Goal: Task Accomplishment & Management: Complete application form

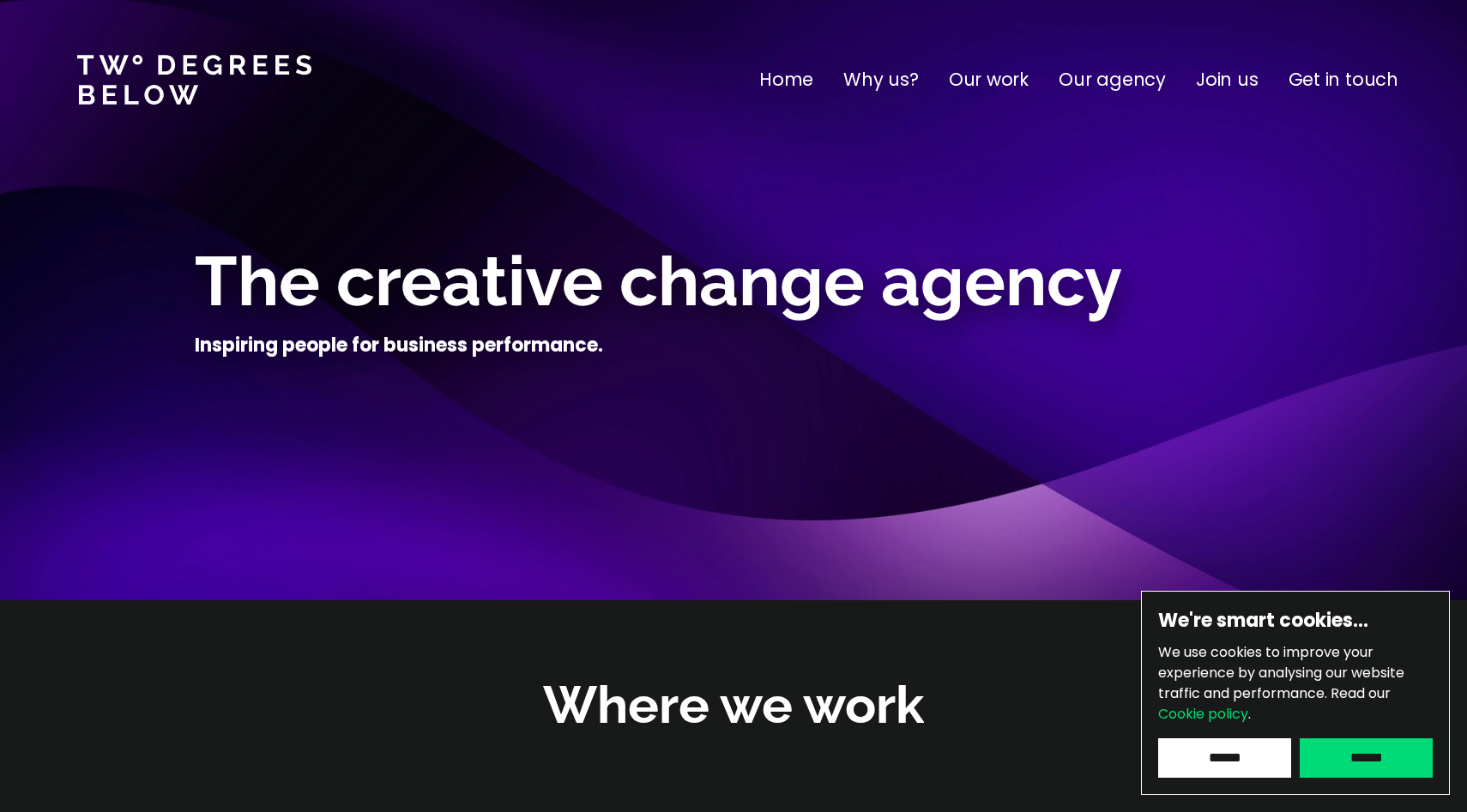
click at [1228, 86] on p "Join us" at bounding box center [1227, 80] width 62 height 28
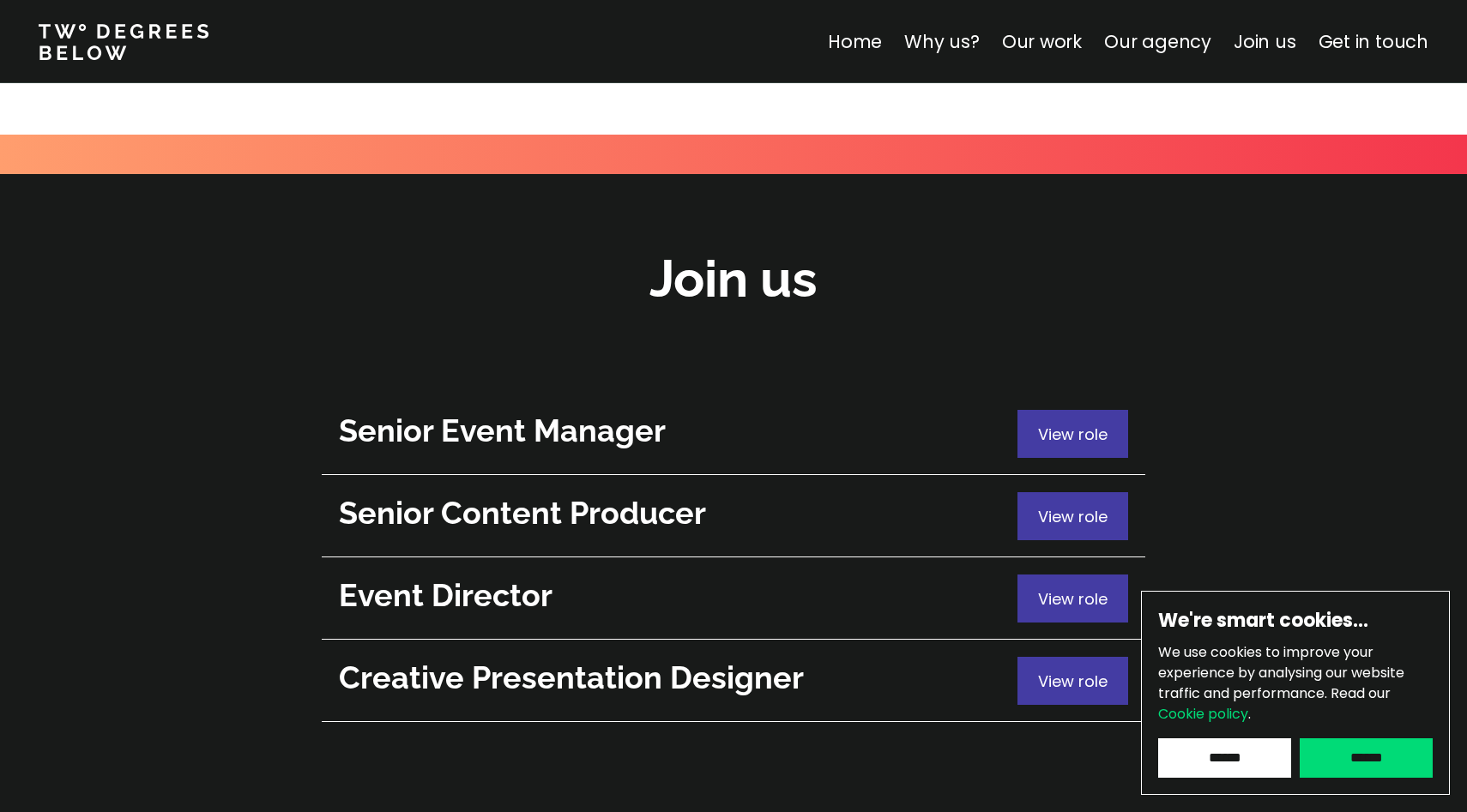
scroll to position [6087, 0]
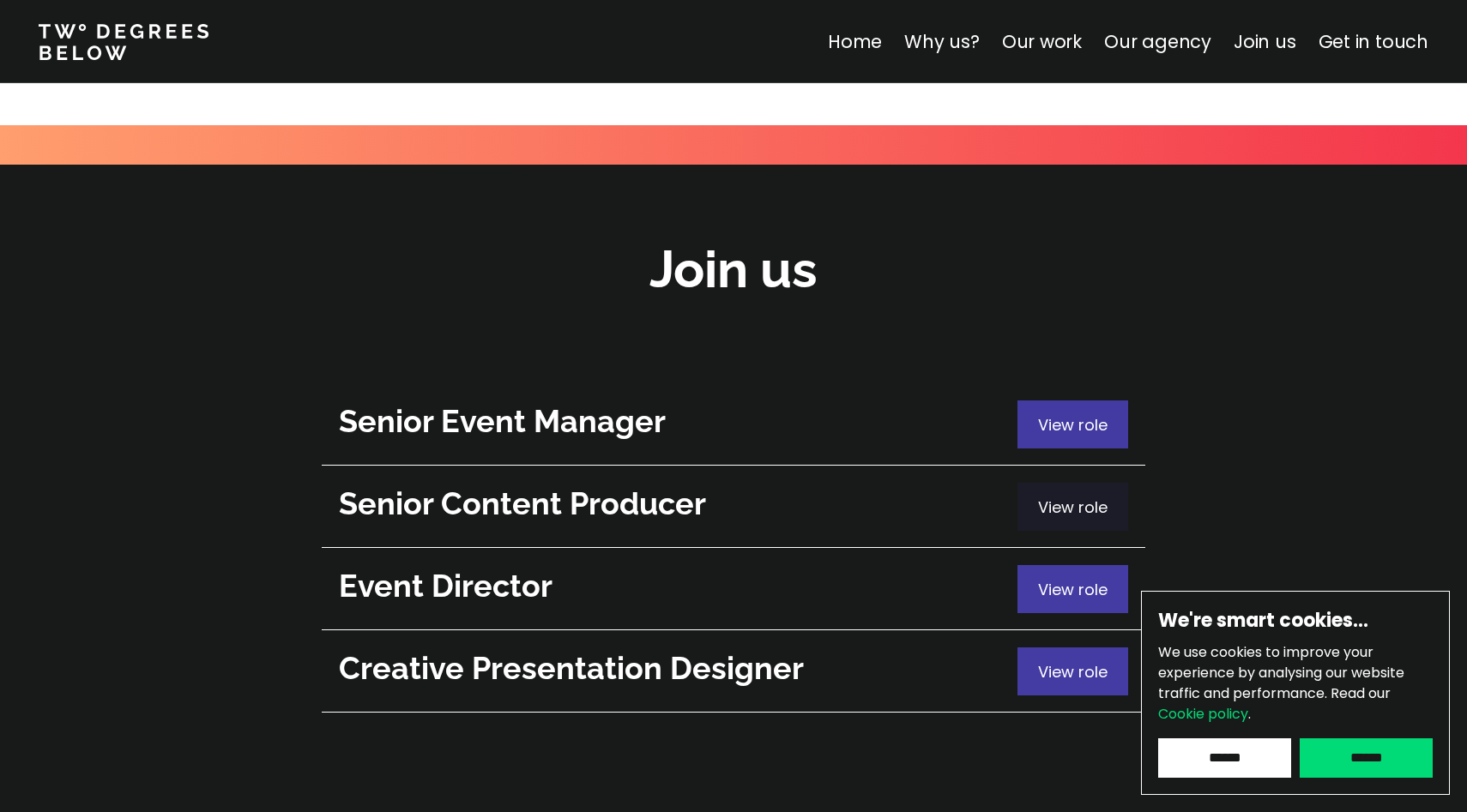
click at [1046, 495] on p "View role" at bounding box center [1073, 506] width 69 height 23
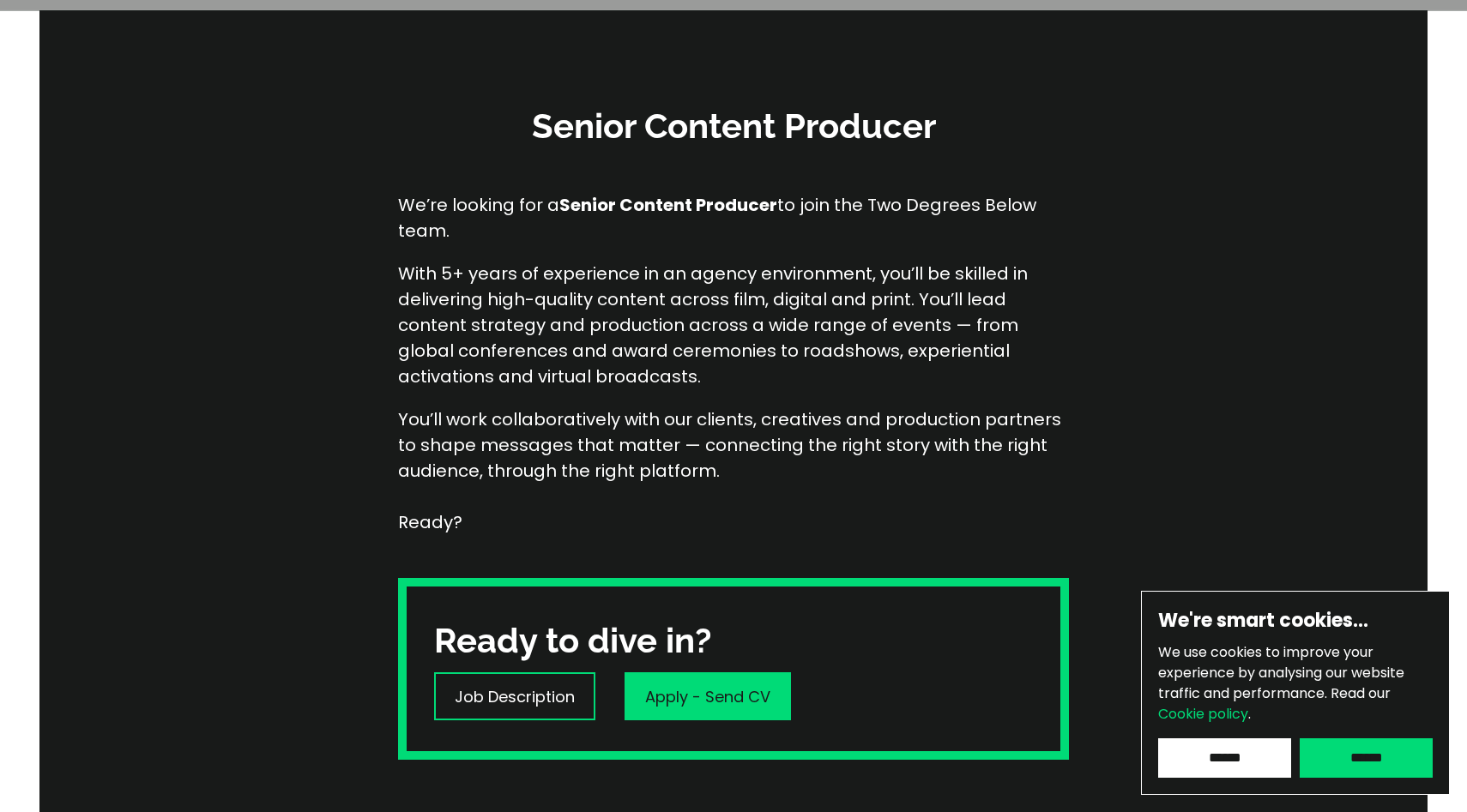
scroll to position [229, 0]
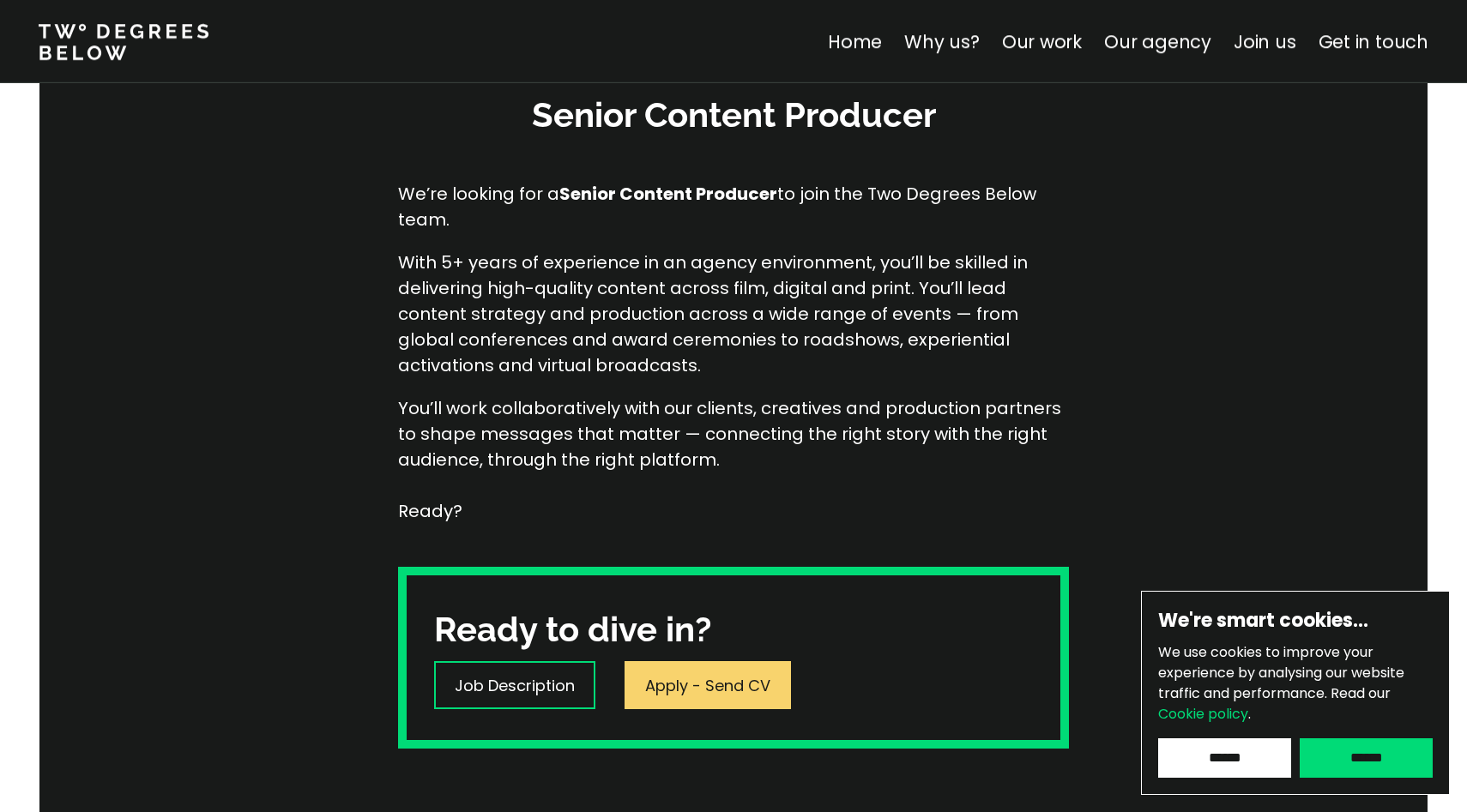
click at [716, 694] on p "Apply - Send CV" at bounding box center [708, 685] width 125 height 23
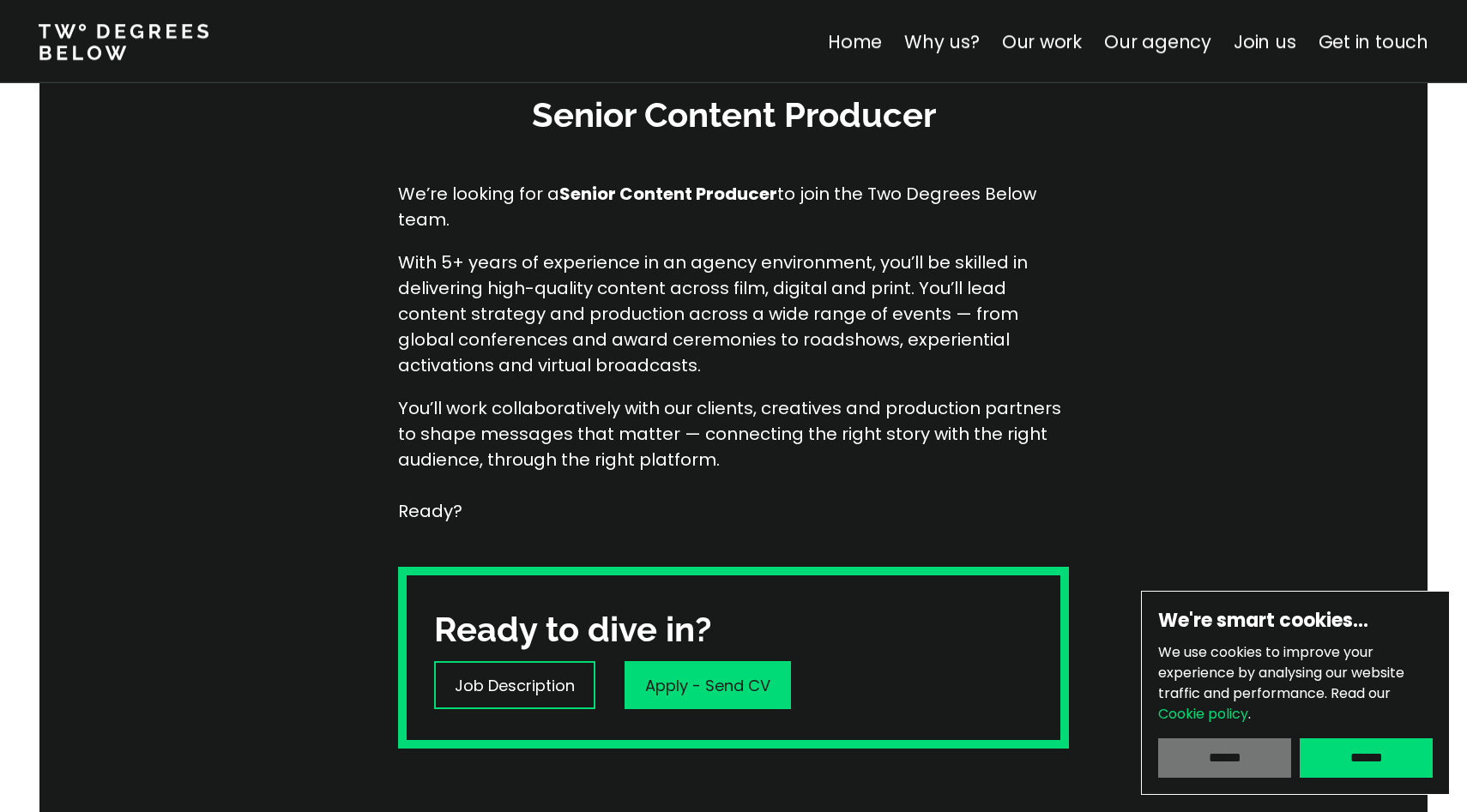
click at [1197, 762] on input "******" at bounding box center [1224, 758] width 133 height 39
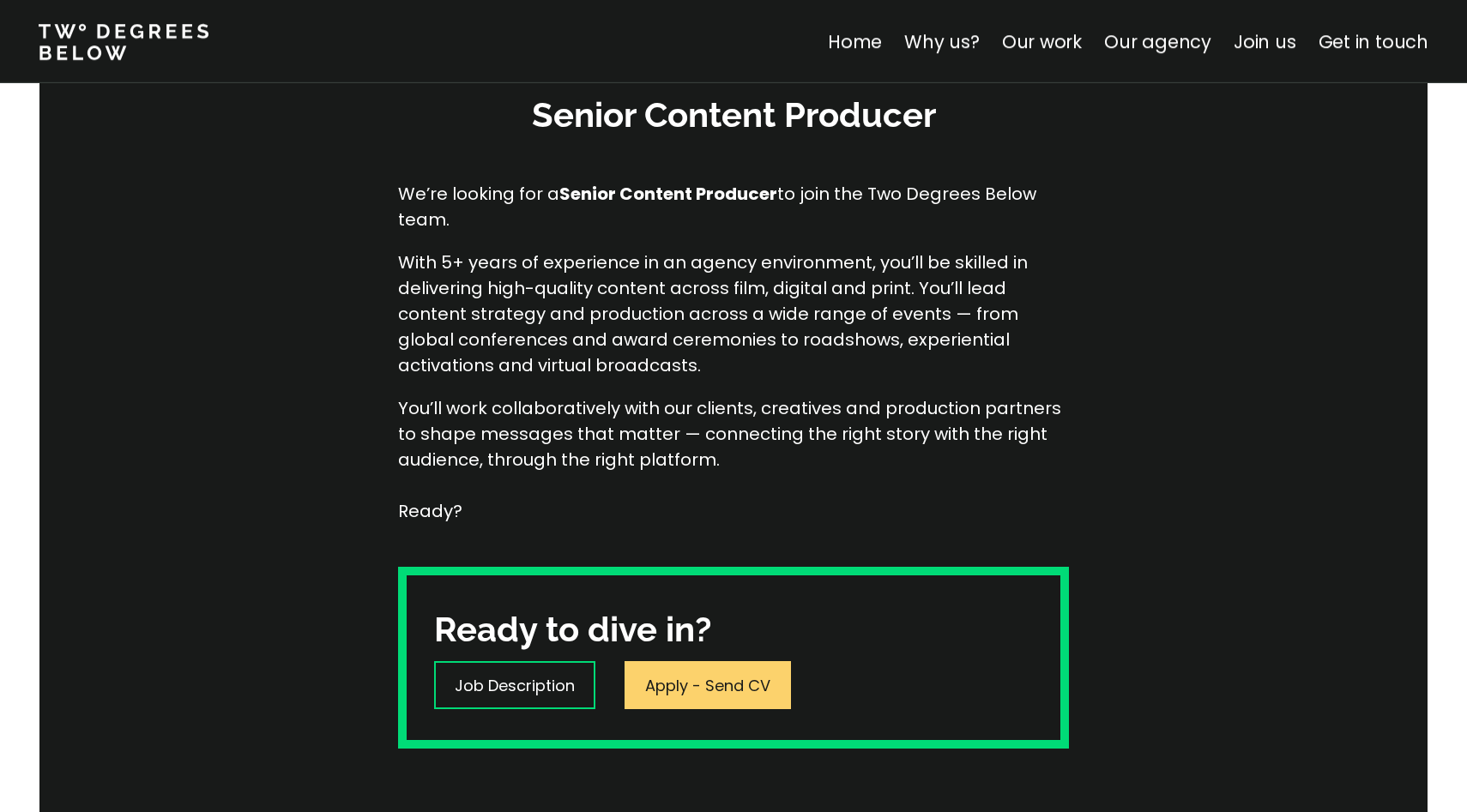
click at [692, 699] on div "Apply - Send CV" at bounding box center [708, 685] width 167 height 48
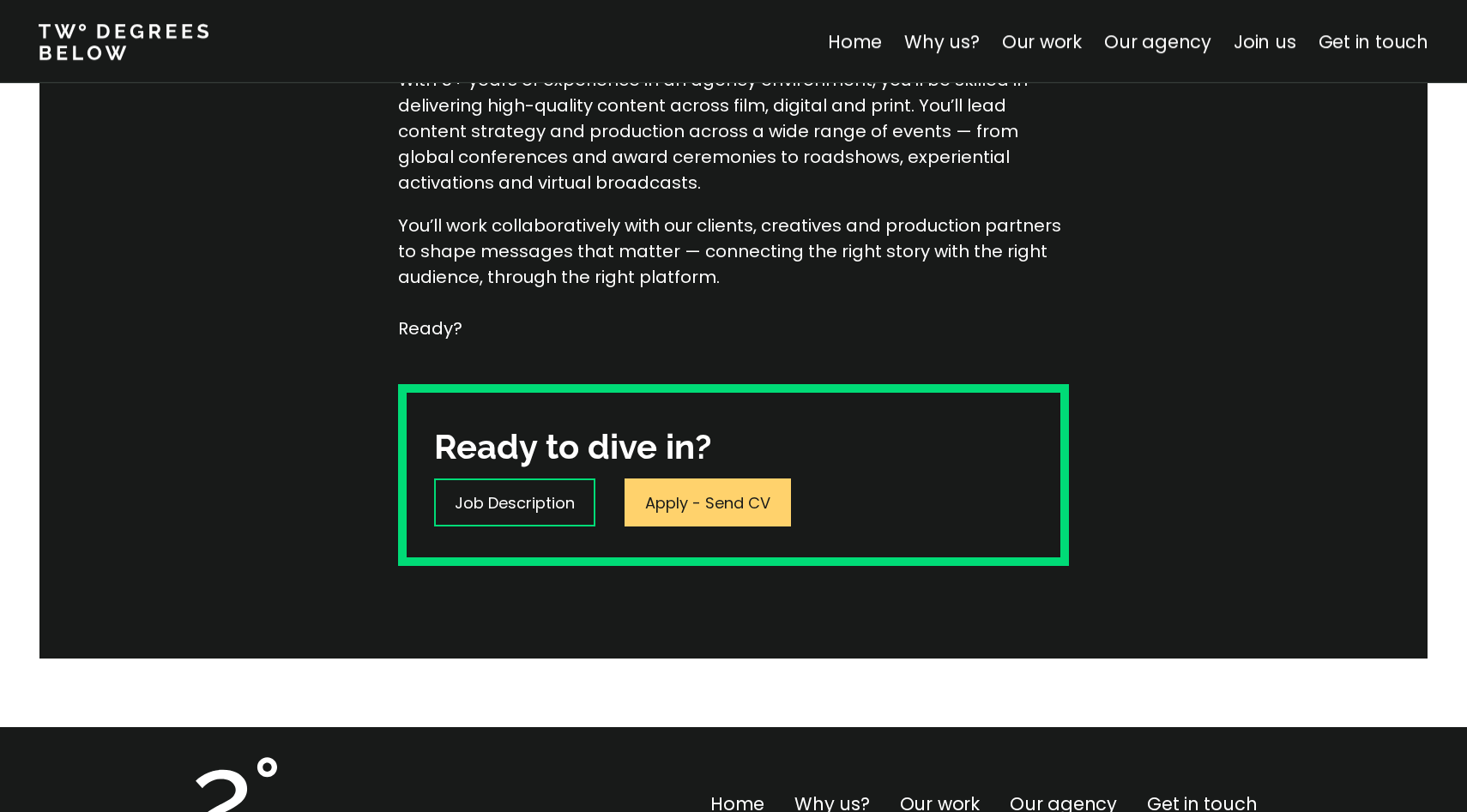
scroll to position [415, 0]
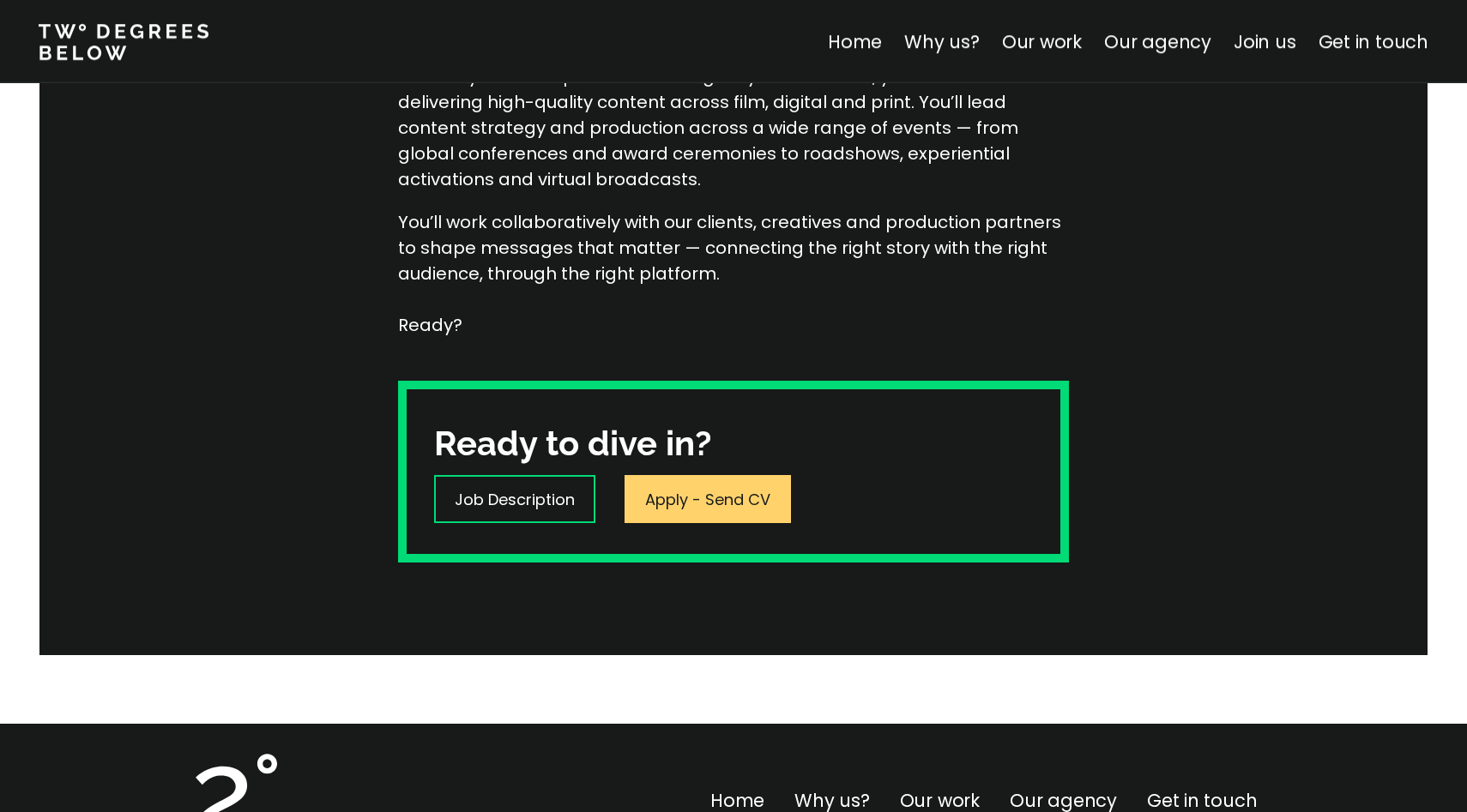
click at [721, 494] on p "Apply - Send CV" at bounding box center [708, 499] width 125 height 23
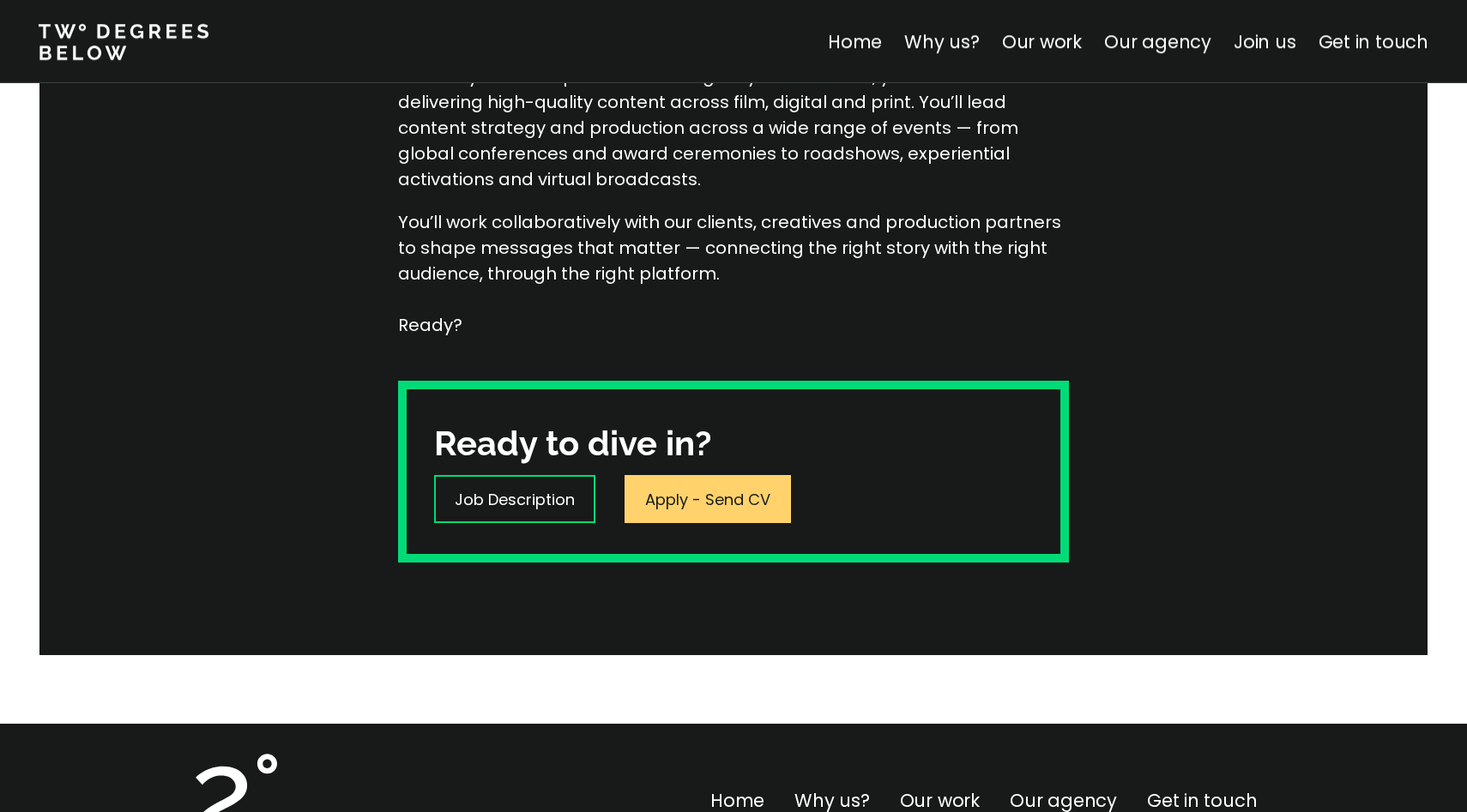
click at [721, 494] on p "Apply - Send CV" at bounding box center [708, 499] width 125 height 23
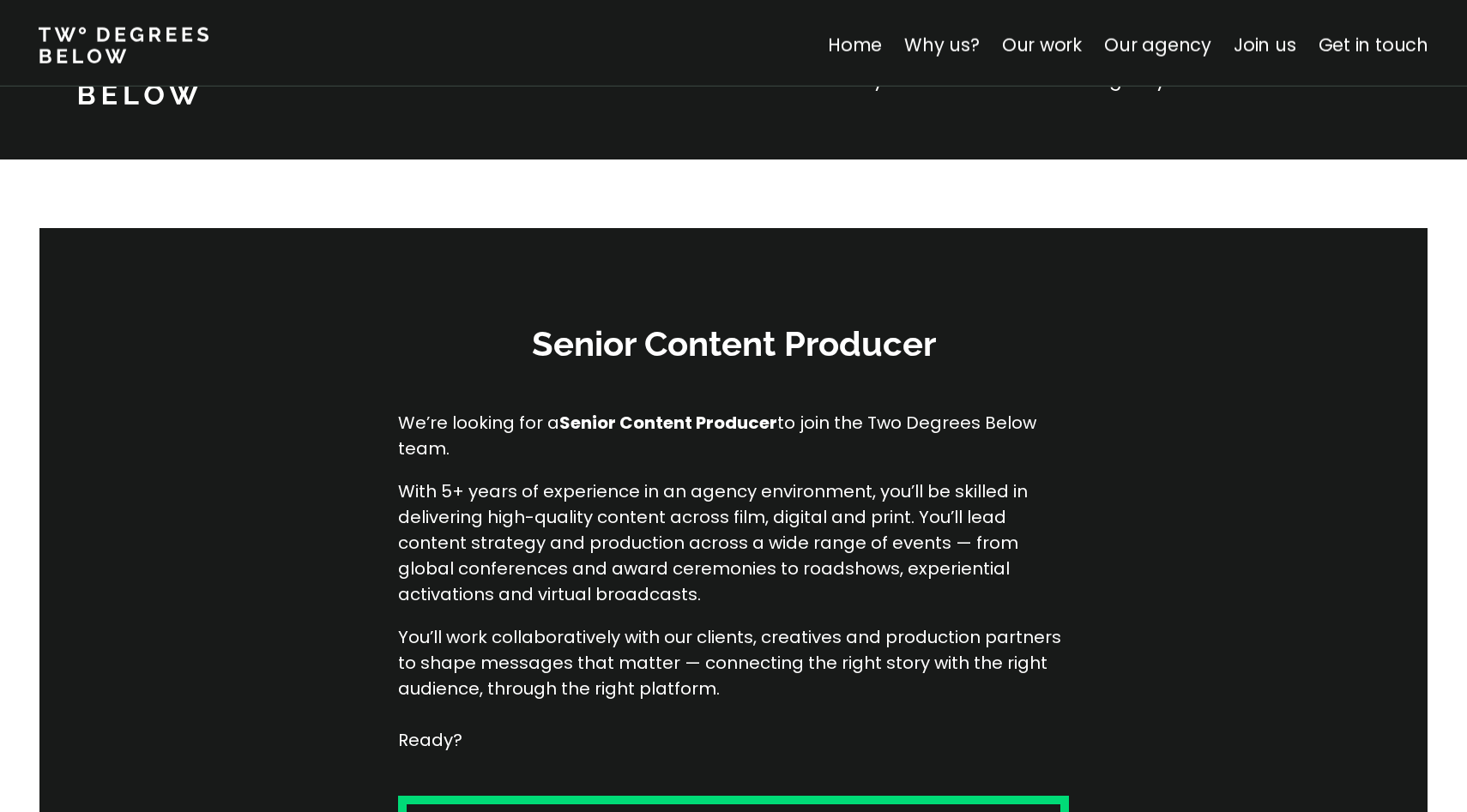
scroll to position [415, 0]
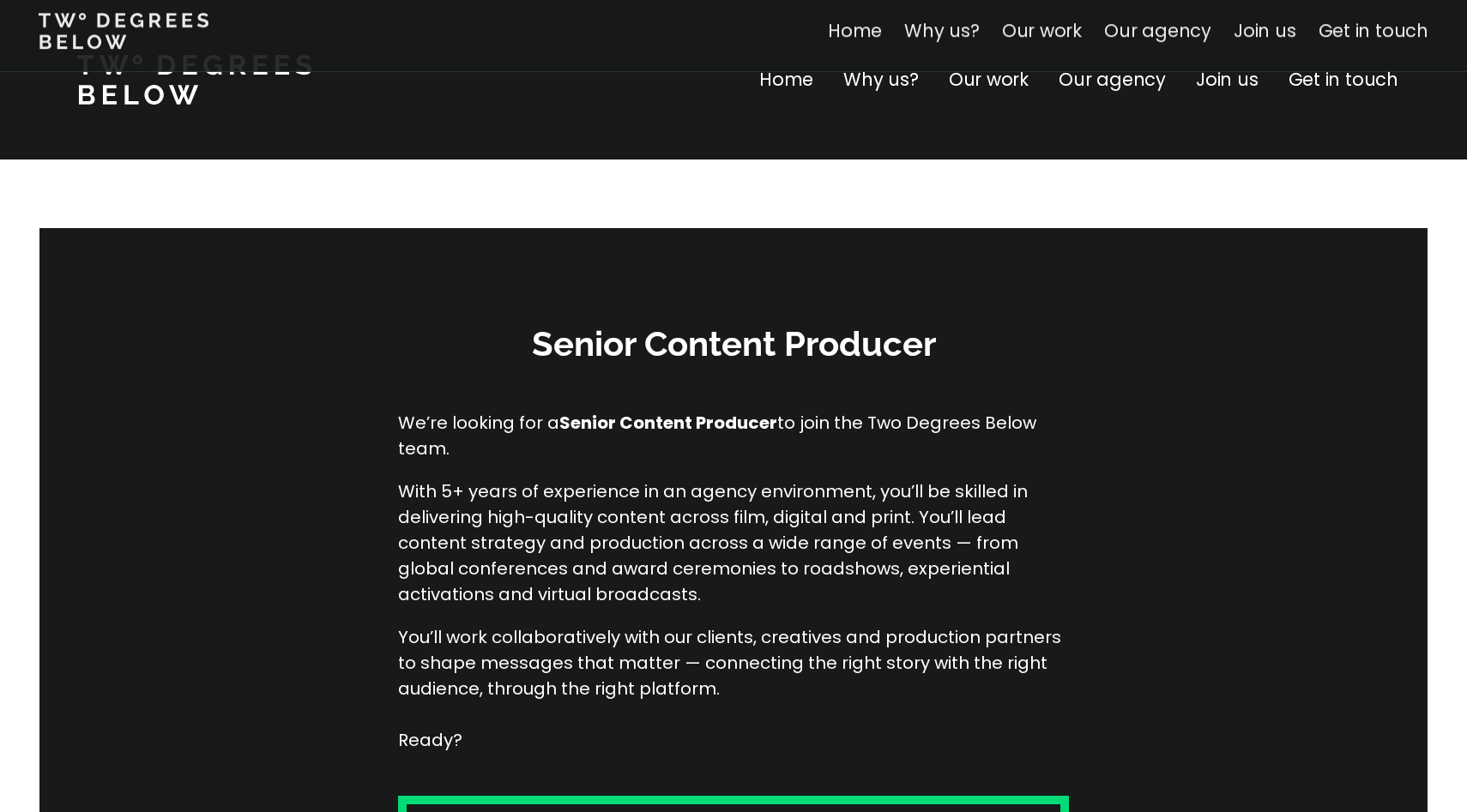
scroll to position [415, 0]
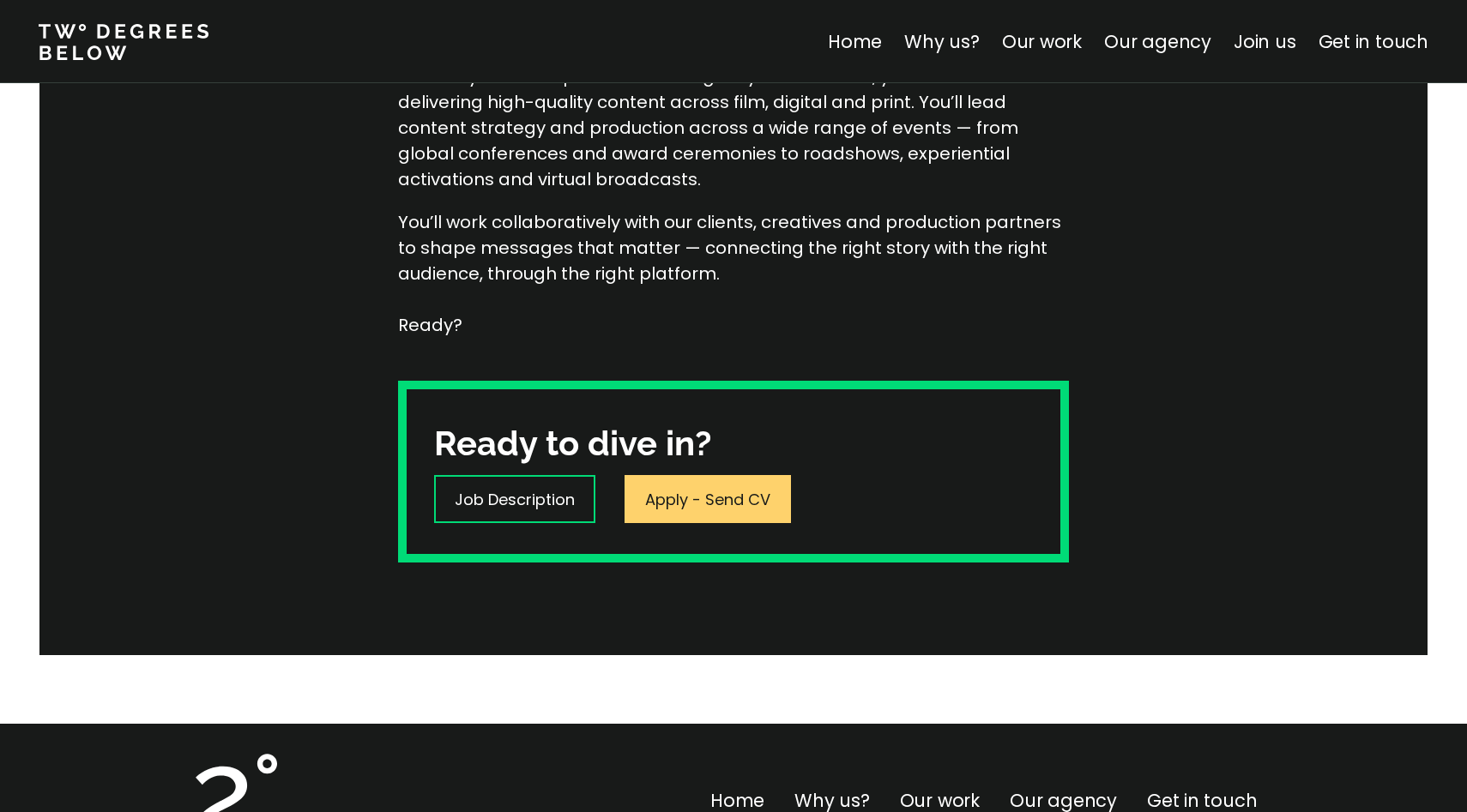
click at [758, 503] on p "Apply - Send CV" at bounding box center [708, 499] width 125 height 23
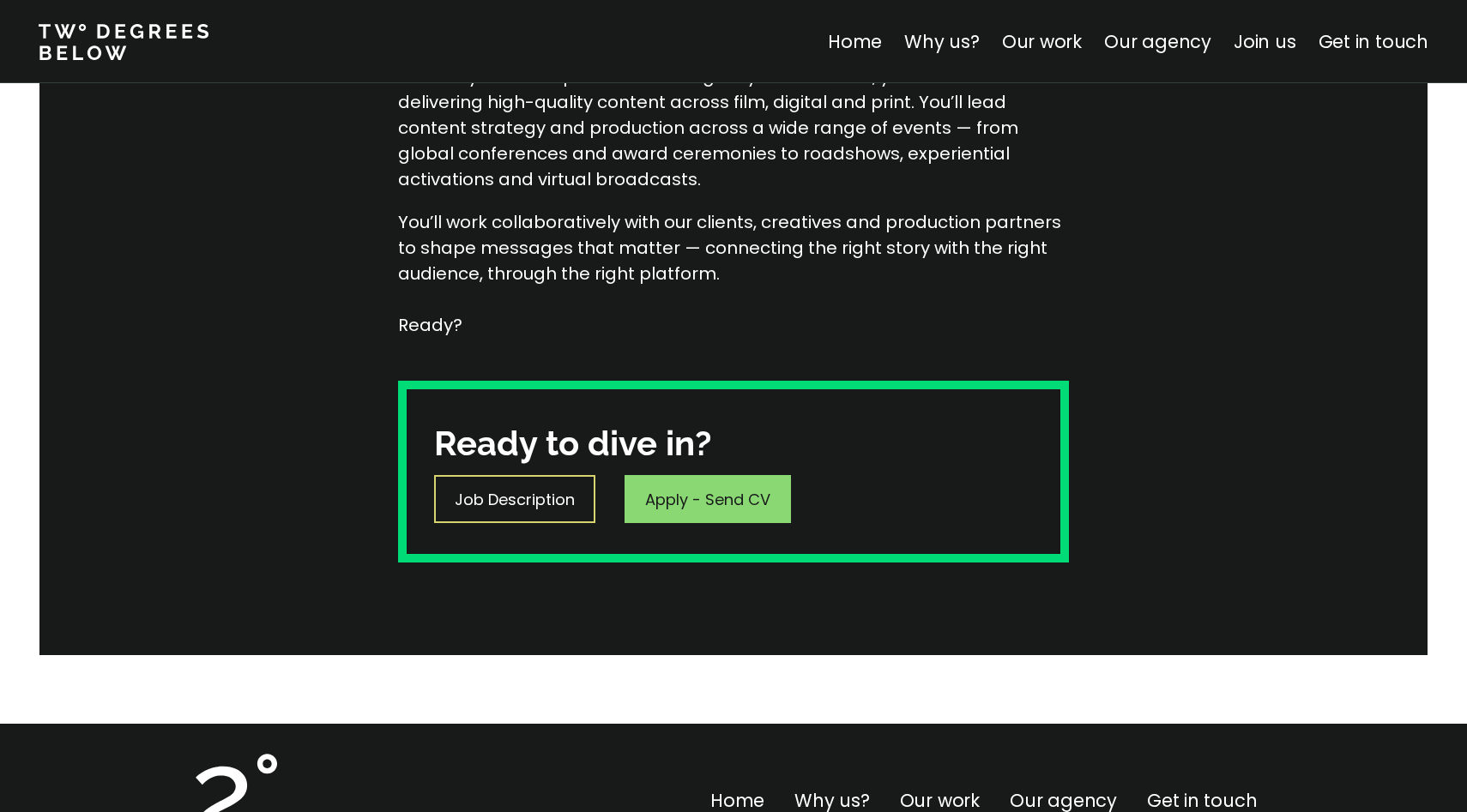
click at [522, 485] on div "Job Description" at bounding box center [514, 499] width 161 height 48
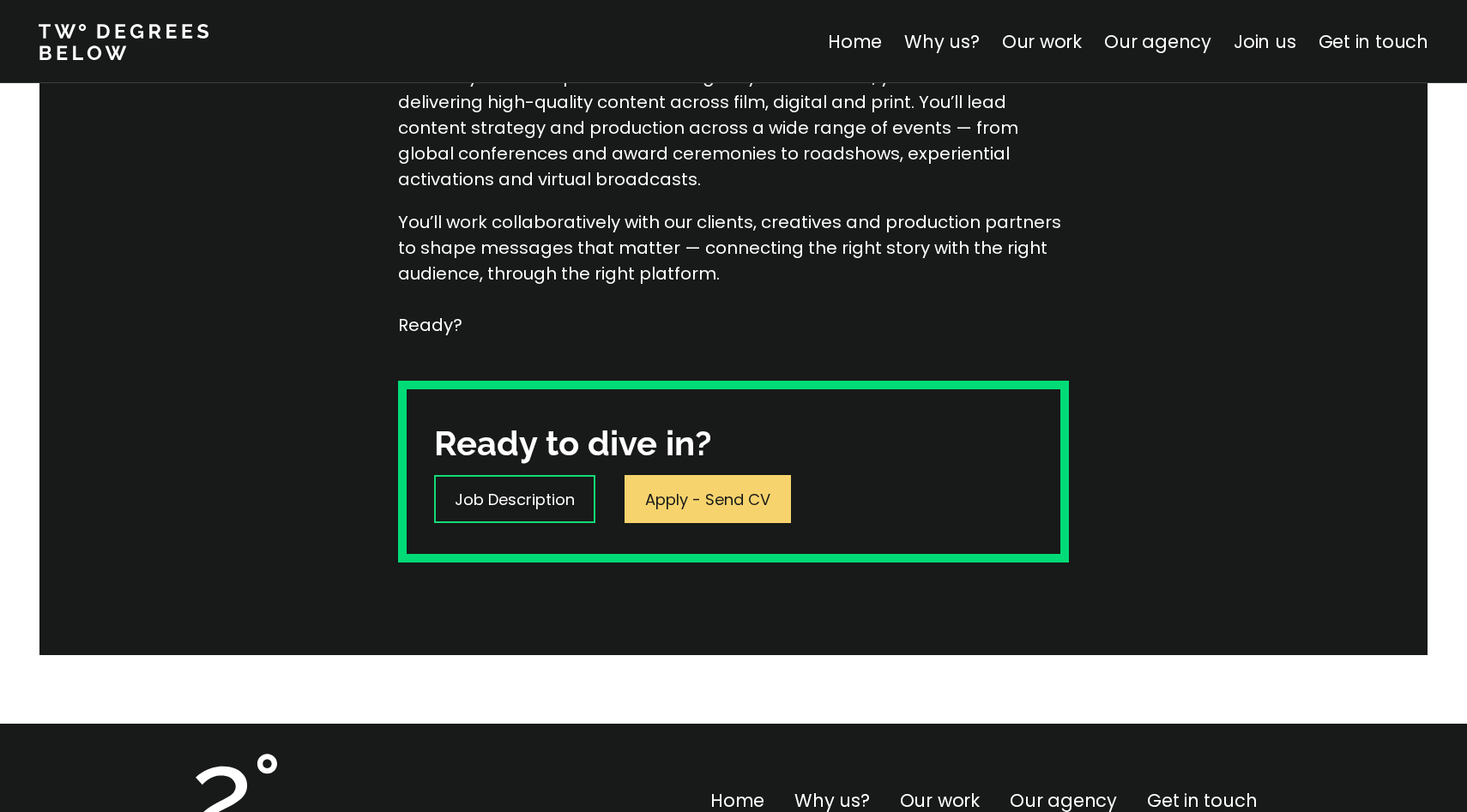
click at [666, 502] on p "Apply - Send CV" at bounding box center [708, 499] width 125 height 23
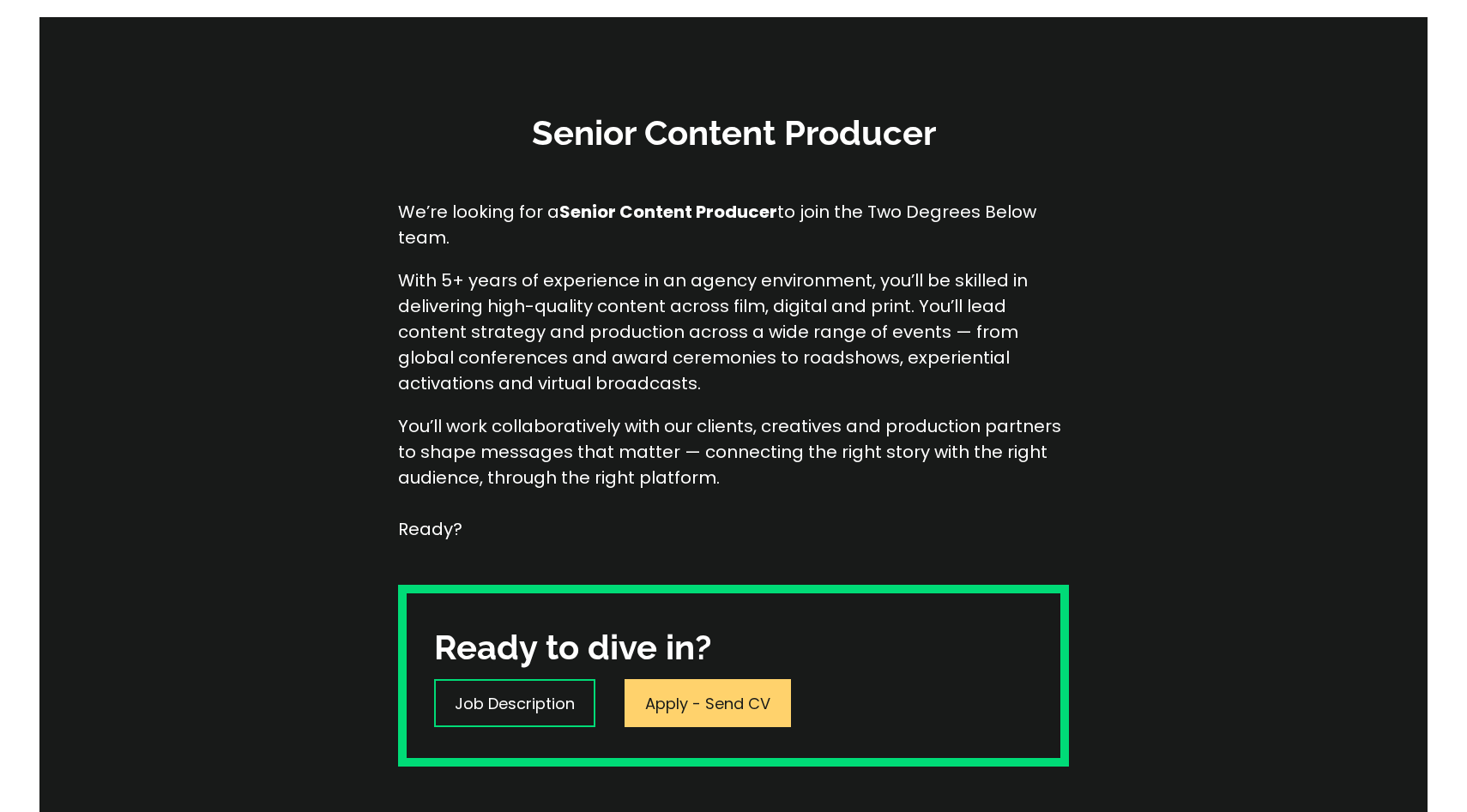
scroll to position [209, 0]
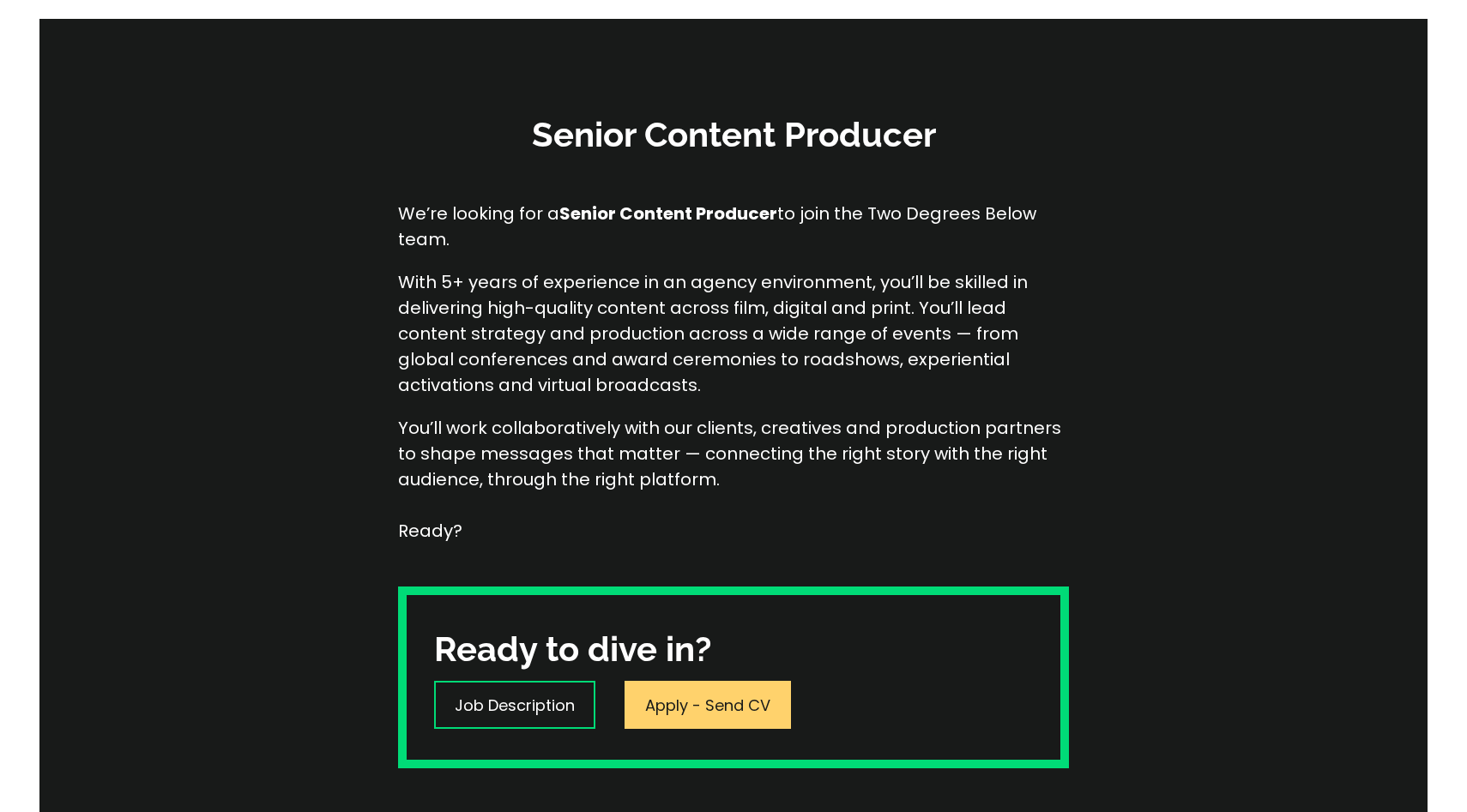
click at [727, 721] on div "Apply - Send CV" at bounding box center [708, 704] width 167 height 48
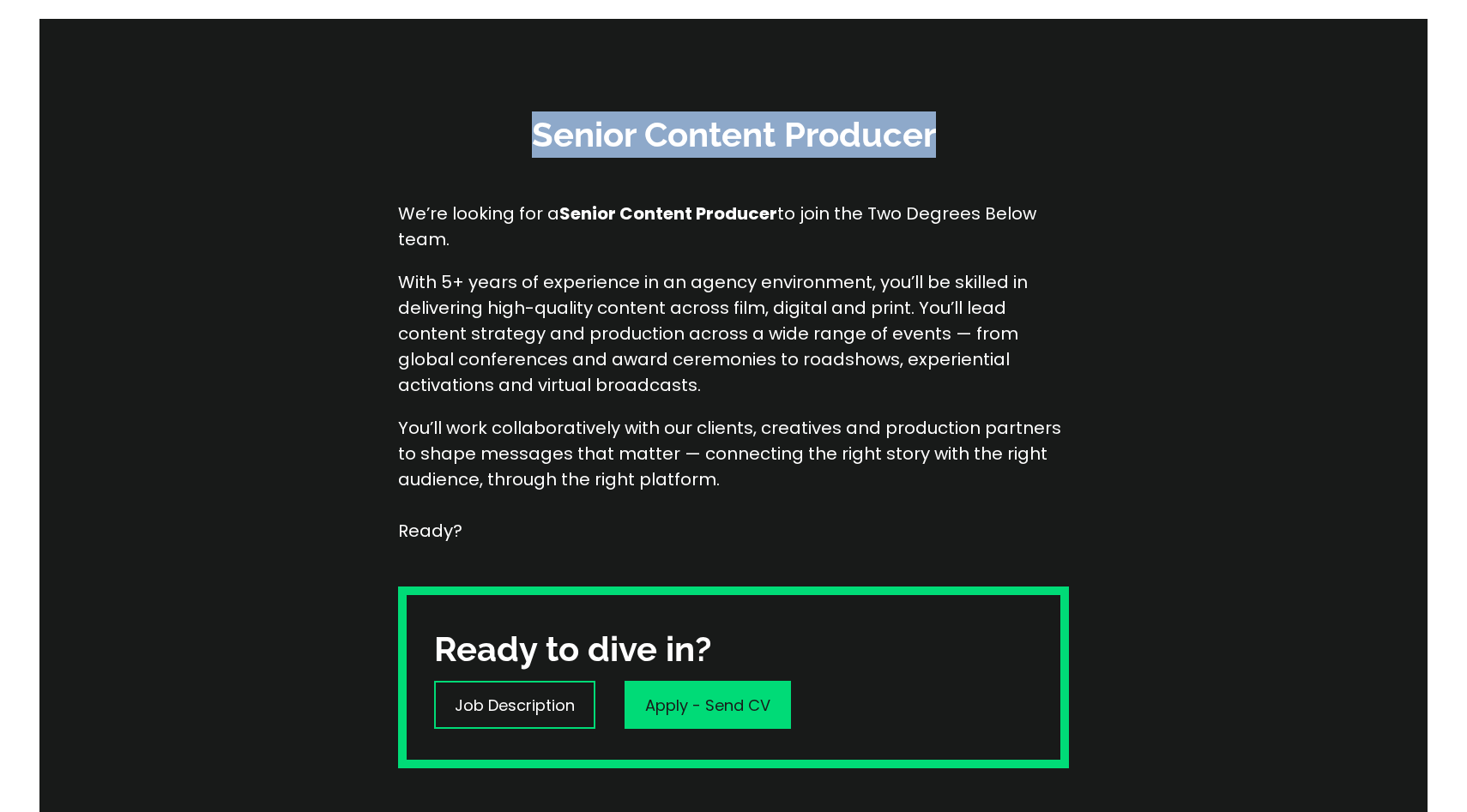
drag, startPoint x: 538, startPoint y: 133, endPoint x: 952, endPoint y: 148, distance: 414.3
click at [953, 148] on h3 "Senior Content Producer" at bounding box center [734, 134] width 515 height 46
copy h3 "Senior Content Producer"
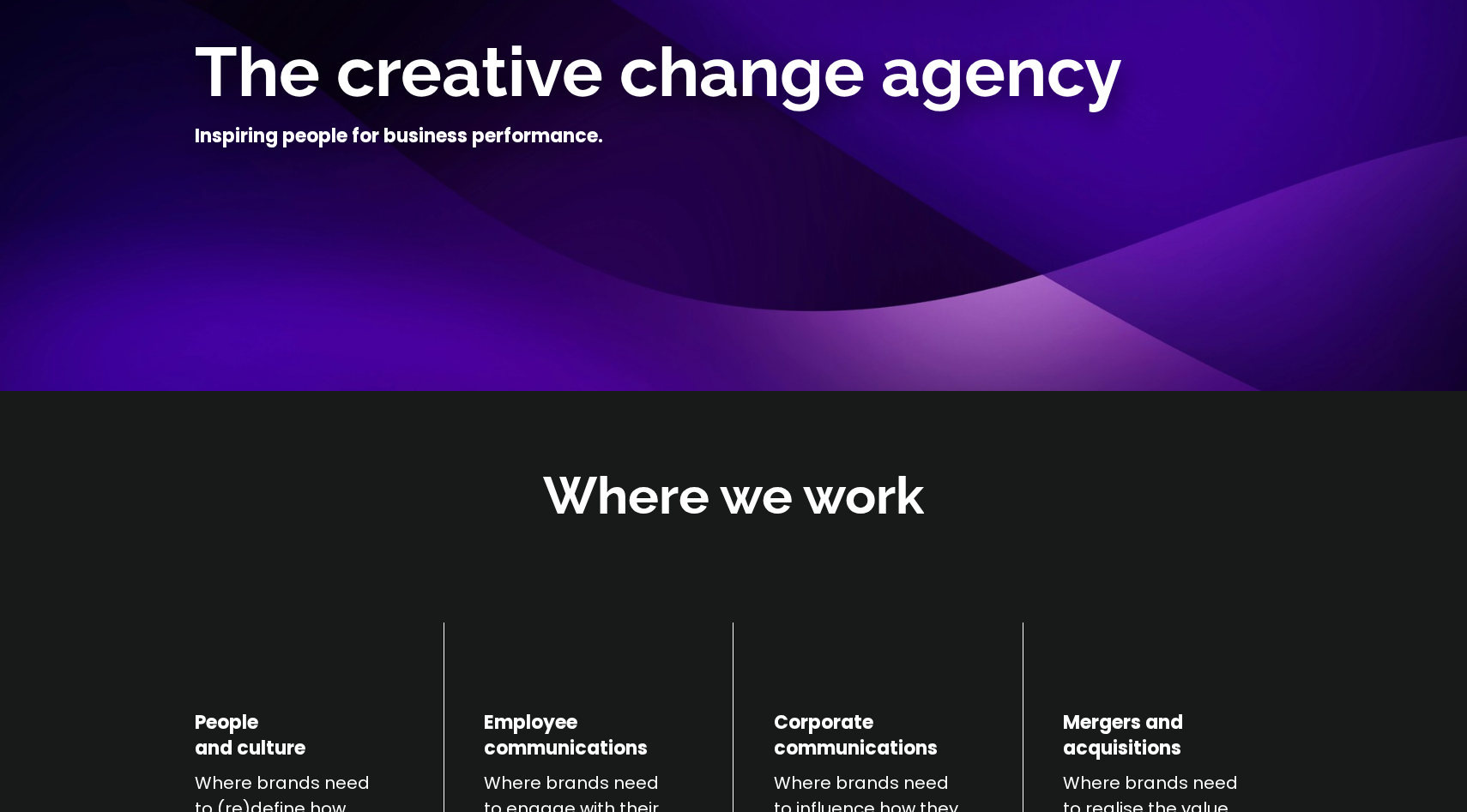
scroll to position [6087, 0]
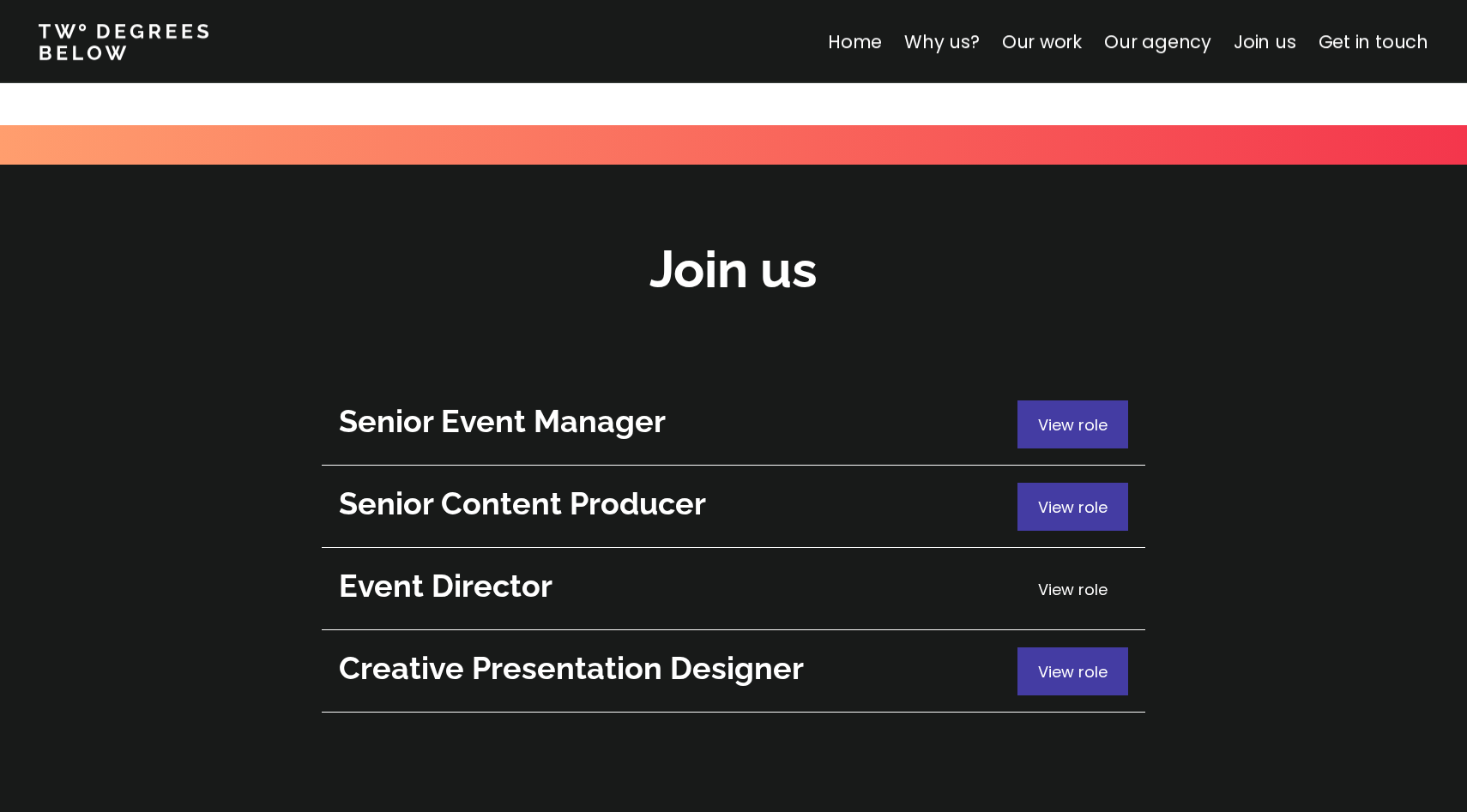
click at [1062, 565] on div "View role" at bounding box center [1073, 589] width 111 height 48
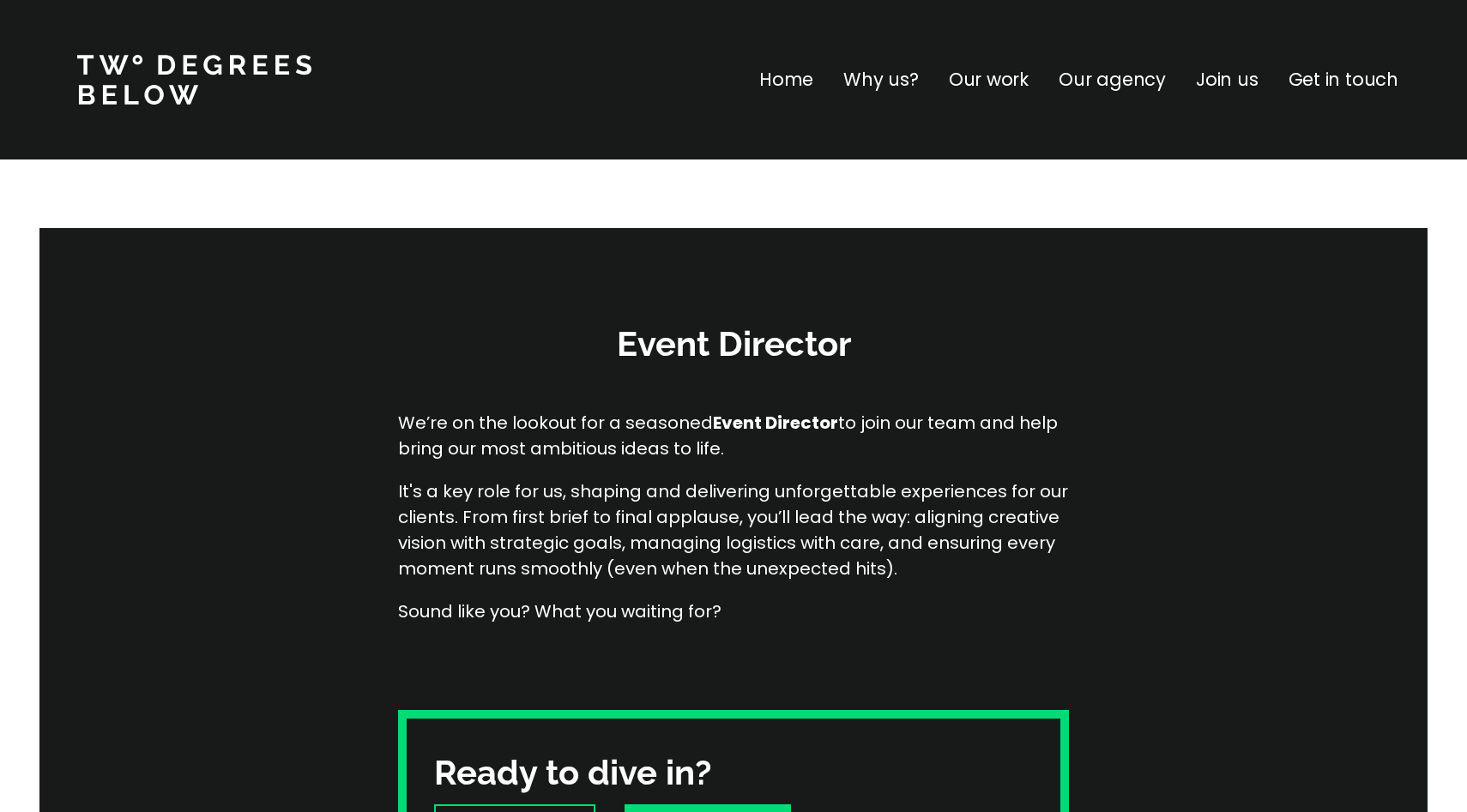
scroll to position [6087, 0]
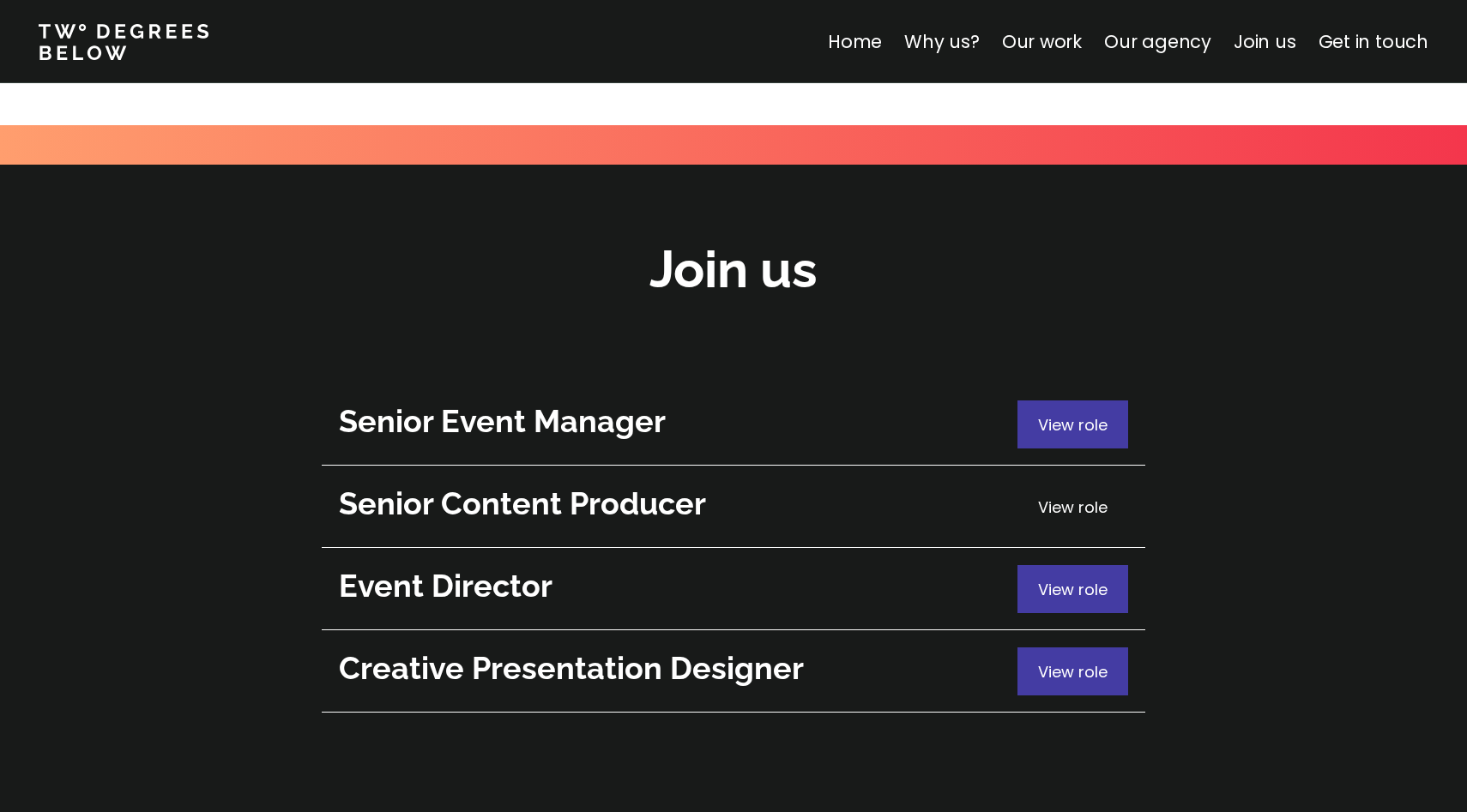
click at [1052, 496] on span "View role" at bounding box center [1073, 507] width 69 height 22
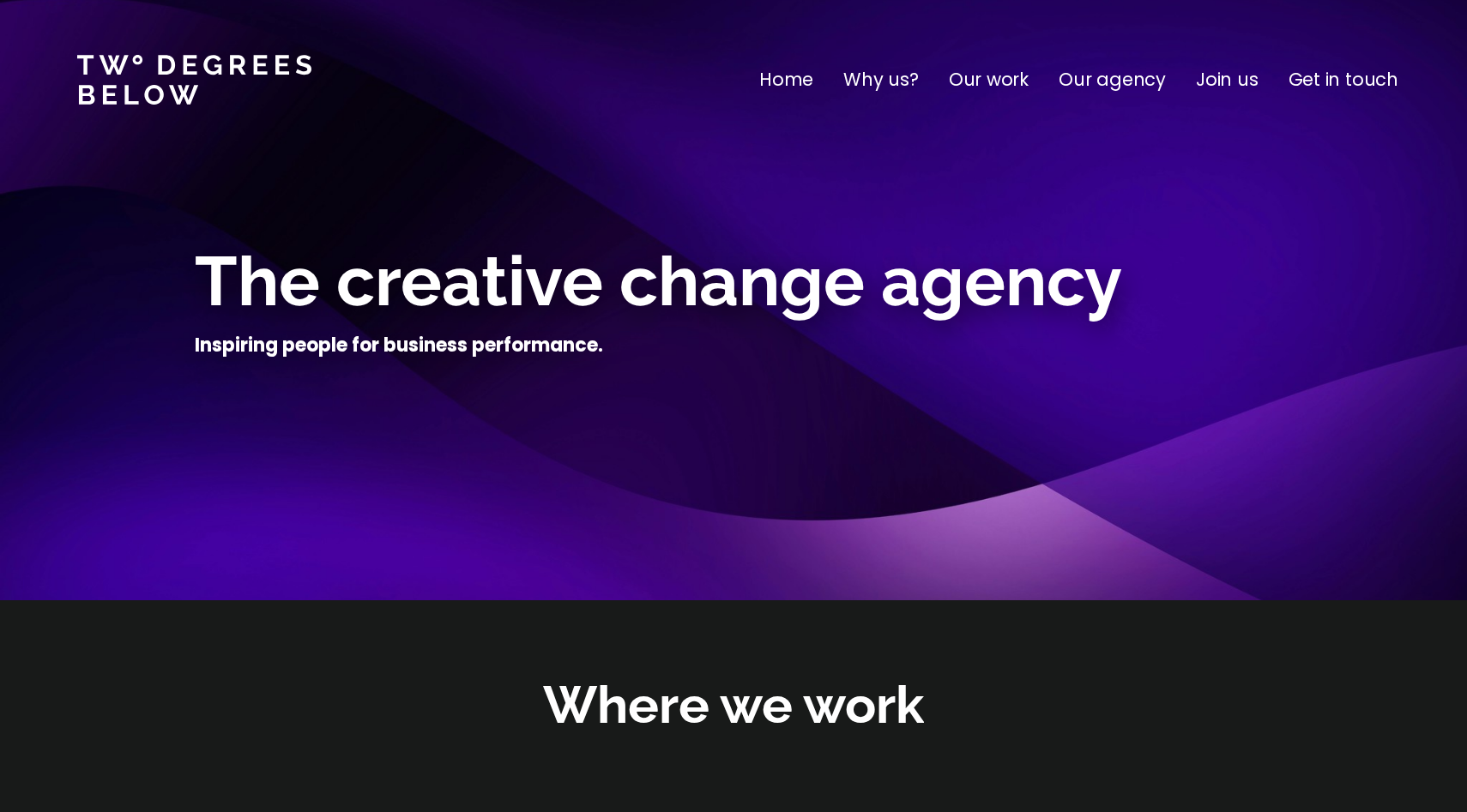
click at [1229, 80] on p "Join us" at bounding box center [1227, 80] width 62 height 28
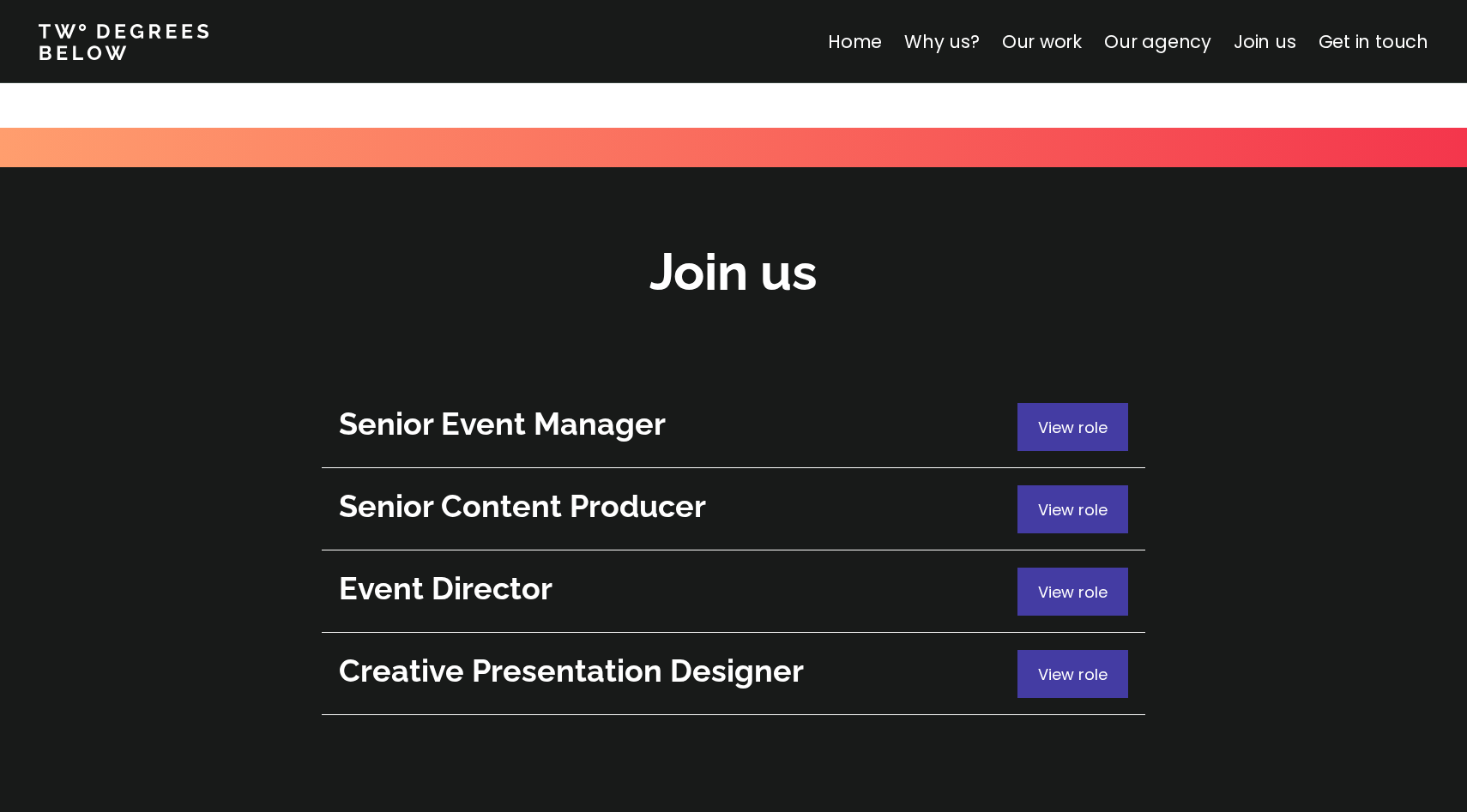
scroll to position [6087, 0]
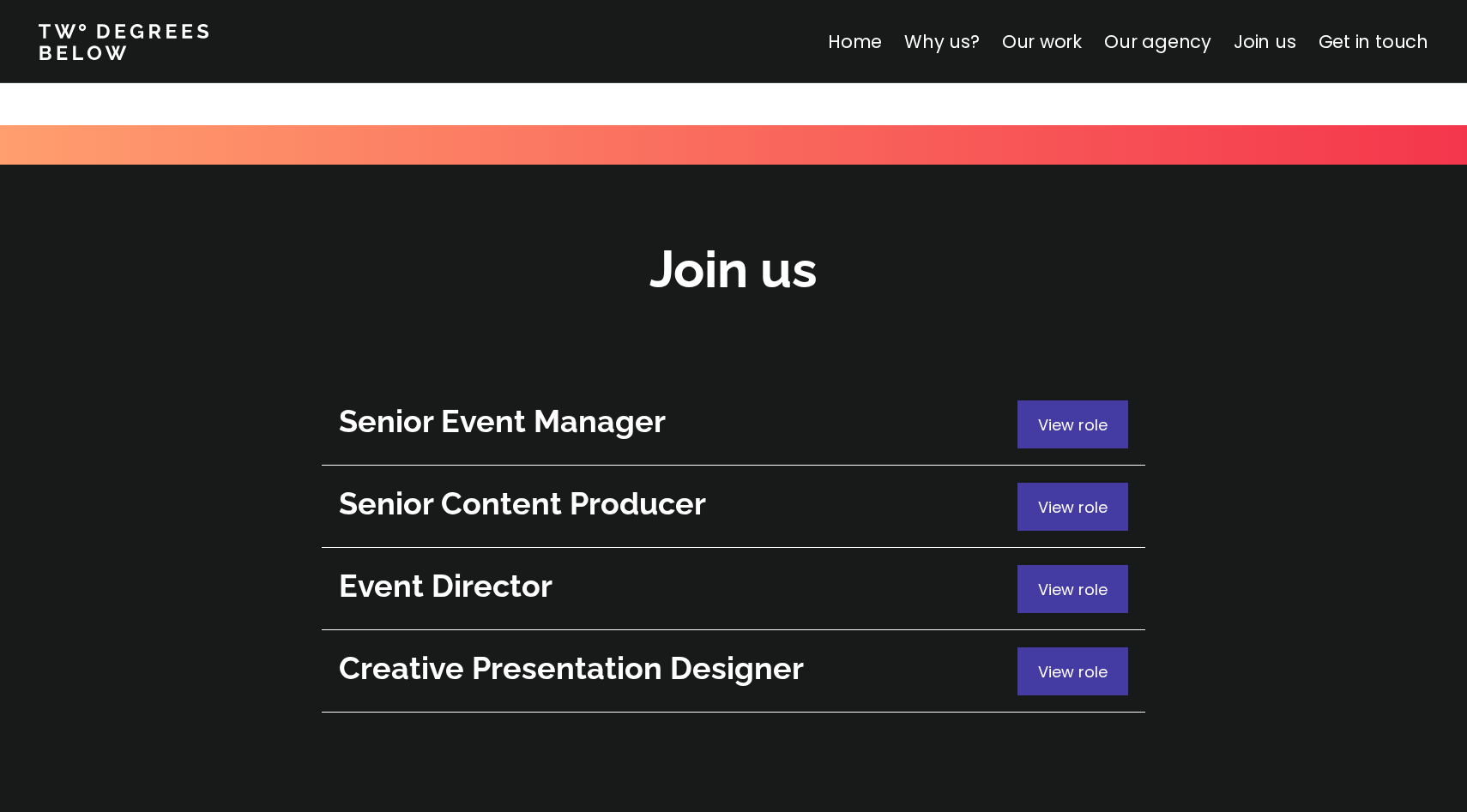
click at [604, 482] on h2 "Senior Content Producer" at bounding box center [673, 503] width 670 height 42
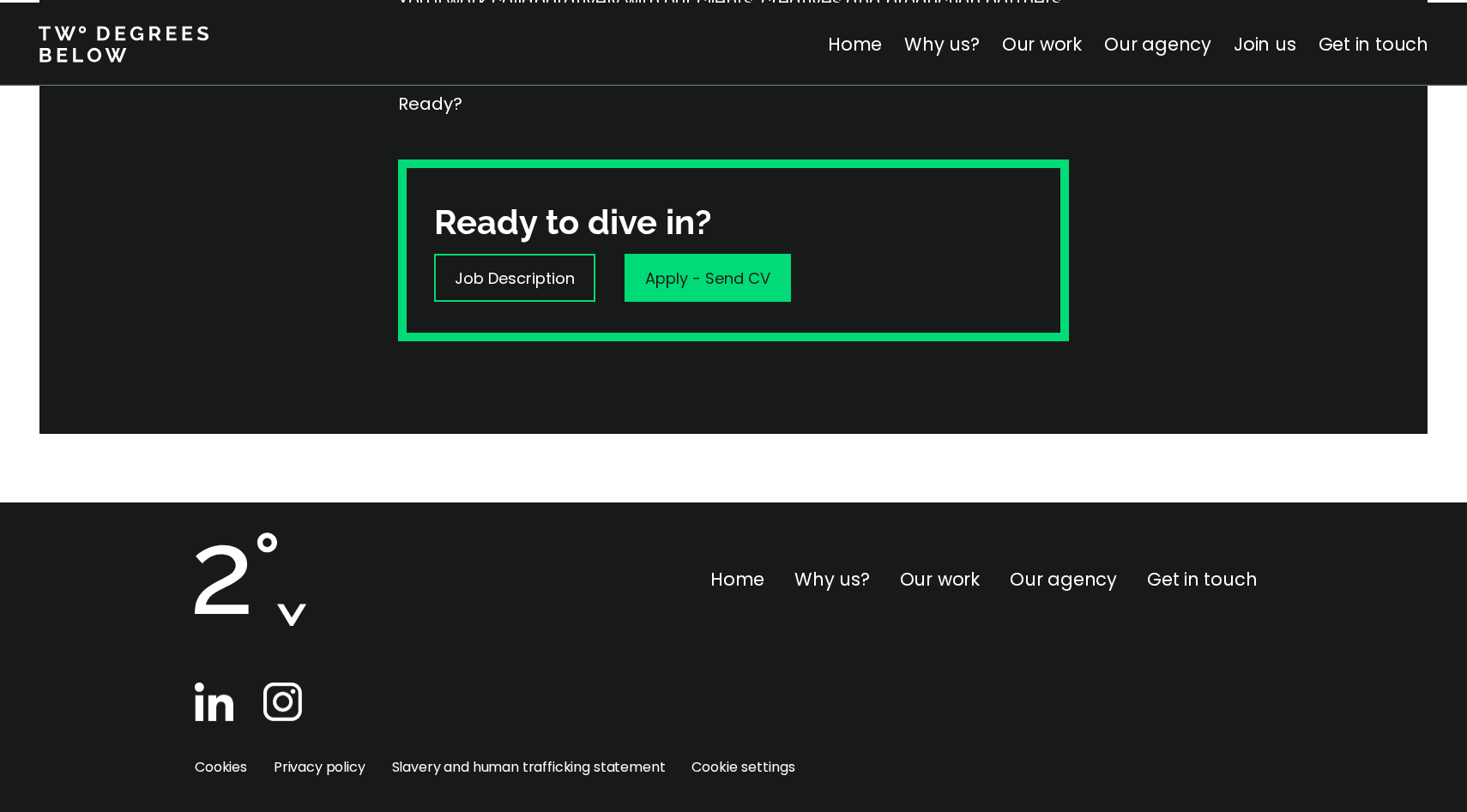
scroll to position [673, 0]
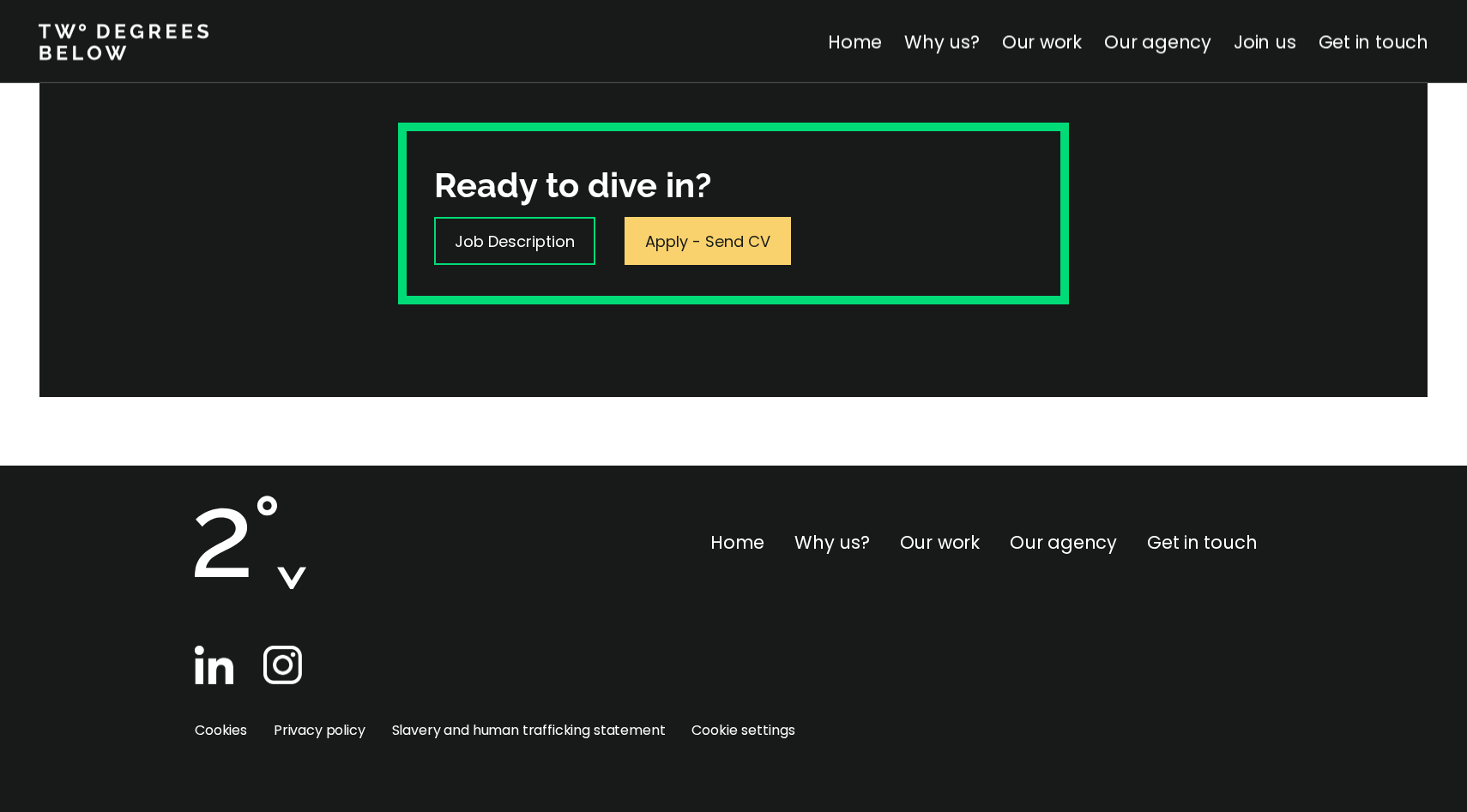
click at [723, 245] on p "Apply - Send CV" at bounding box center [708, 241] width 125 height 23
